Goal: Check status: Check status

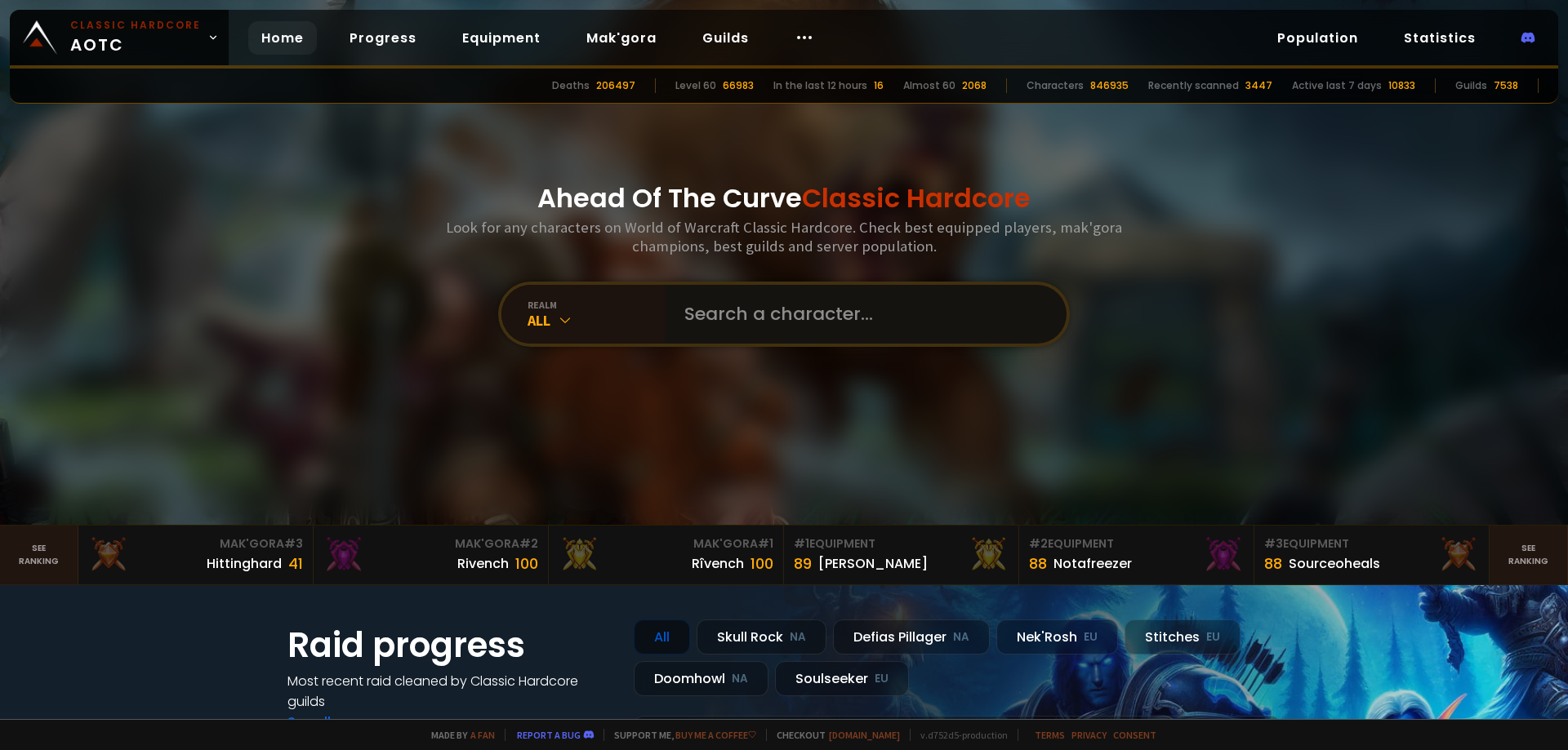
click at [778, 315] on input "text" at bounding box center [861, 314] width 373 height 59
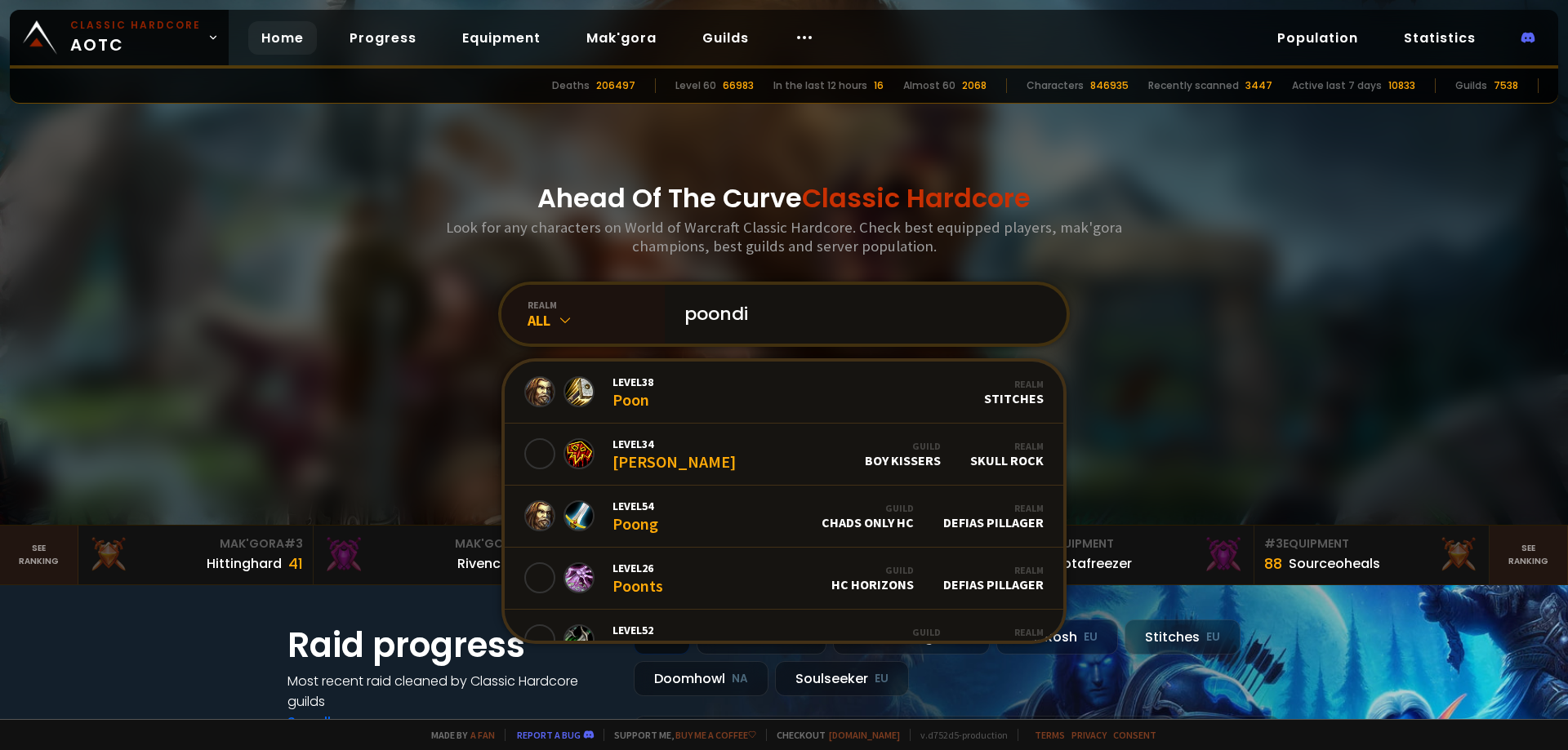
type input "poondik"
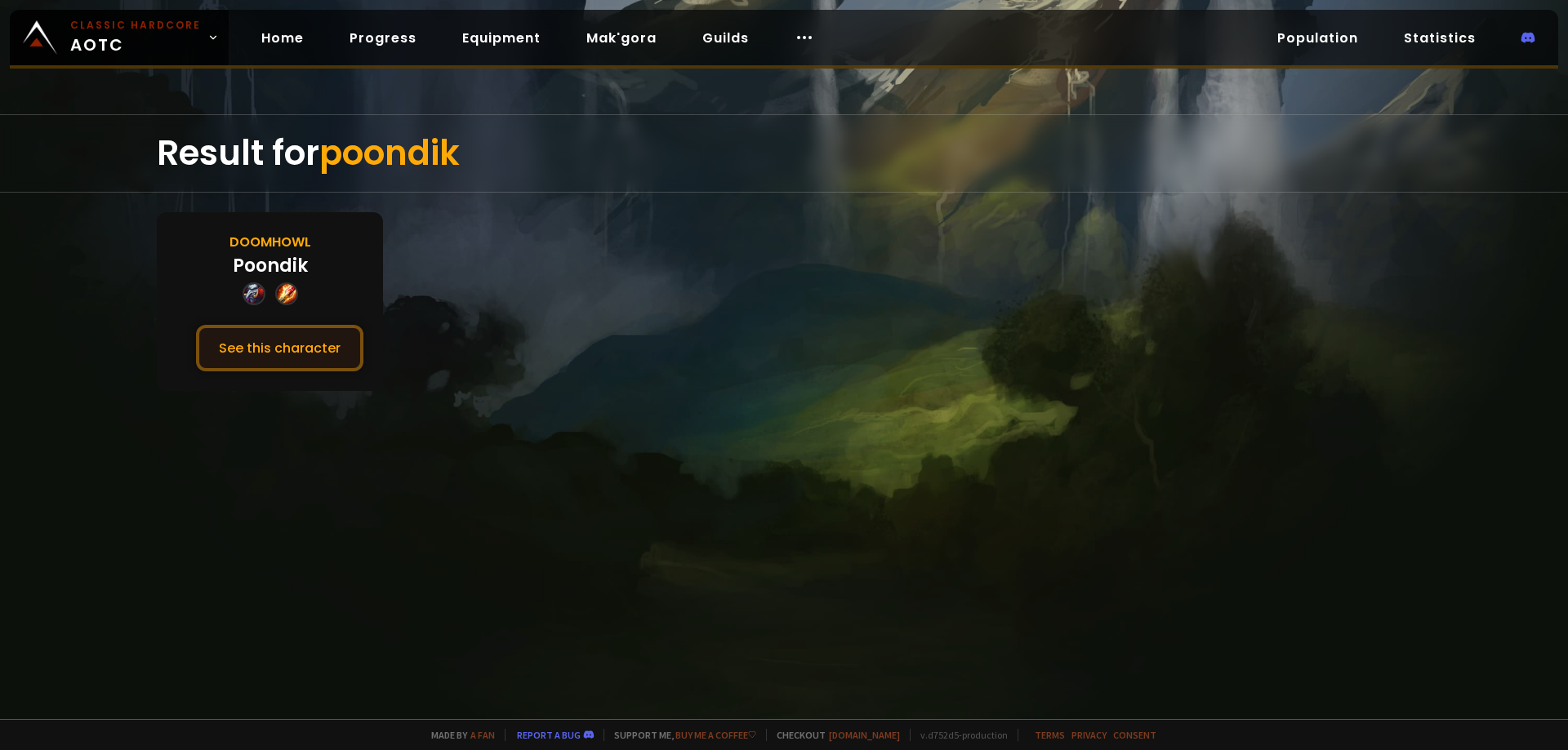
click at [307, 346] on button "See this character" at bounding box center [279, 348] width 167 height 47
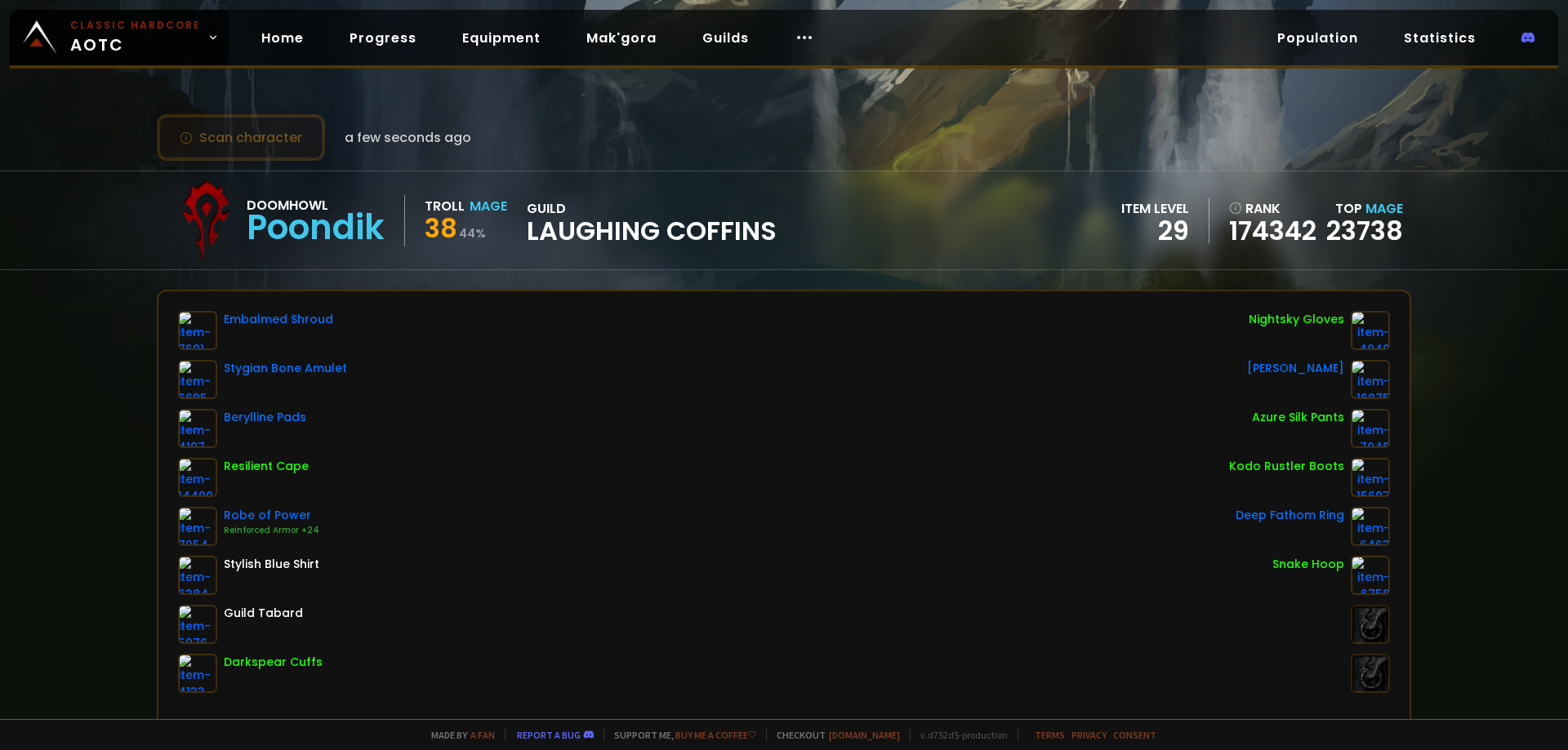
click at [275, 141] on button "Scan character" at bounding box center [241, 138] width 168 height 47
click at [392, 139] on span "a few seconds ago" at bounding box center [408, 138] width 127 height 21
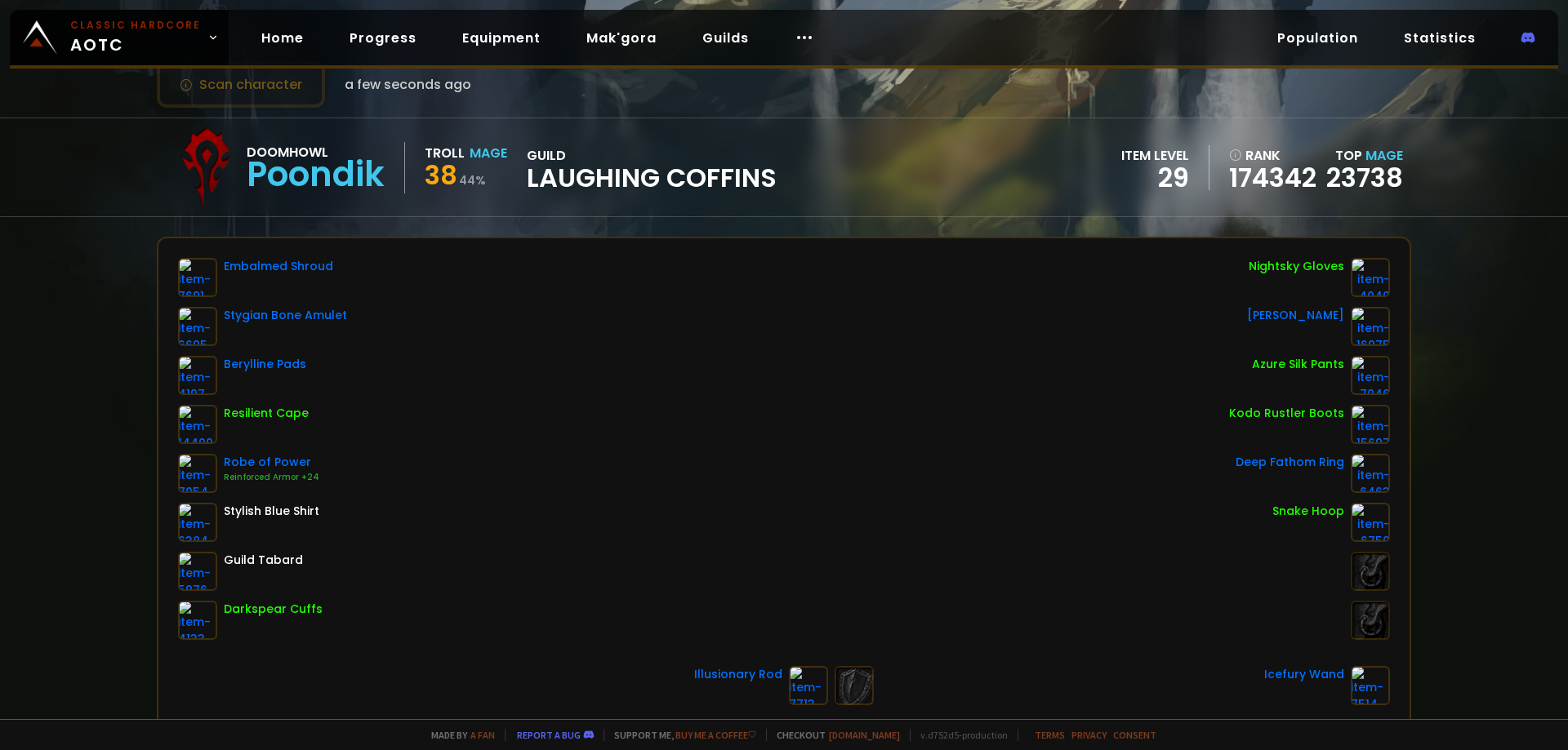
scroll to position [82, 0]
